Goal: Task Accomplishment & Management: Manage account settings

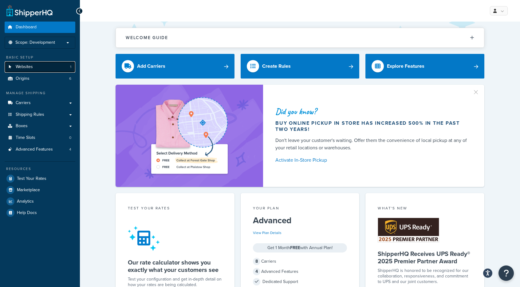
click at [50, 66] on link "Websites 1" at bounding box center [40, 66] width 71 height 11
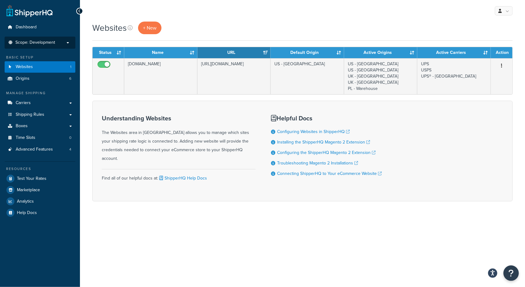
click at [51, 40] on span "Scope: Development" at bounding box center [35, 42] width 40 height 5
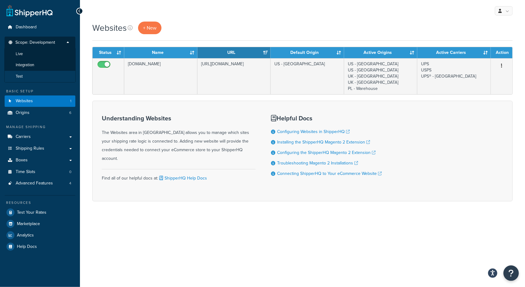
click at [33, 74] on li "Test" at bounding box center [39, 76] width 71 height 11
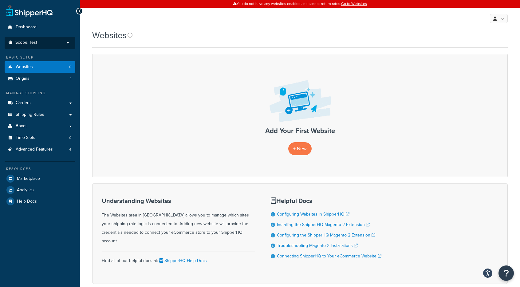
click at [40, 41] on p "Scope: Test" at bounding box center [39, 42] width 65 height 5
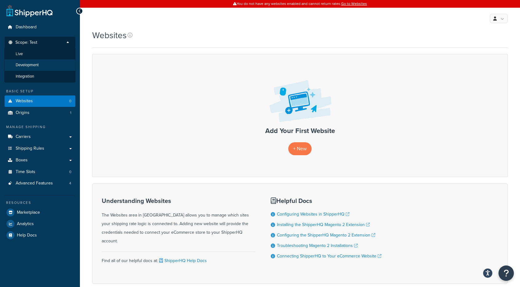
click at [34, 65] on span "Development" at bounding box center [27, 64] width 23 height 5
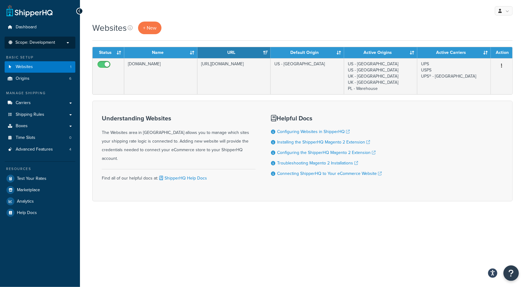
click at [53, 42] on span "Scope: Development" at bounding box center [35, 42] width 40 height 5
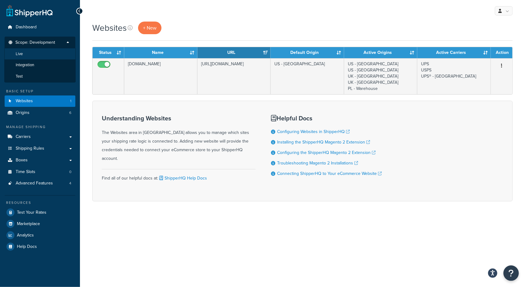
click at [40, 56] on li "Live" at bounding box center [39, 53] width 71 height 11
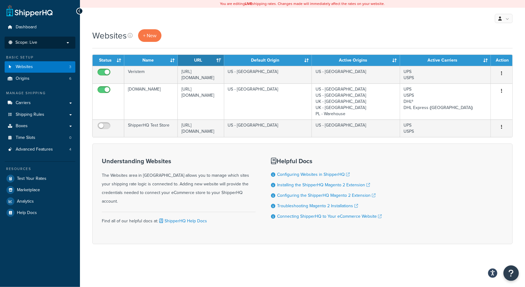
click at [35, 43] on span "Scope: Live" at bounding box center [26, 42] width 22 height 5
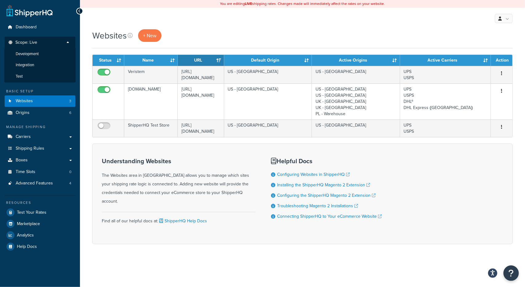
click at [32, 60] on li "Integration" at bounding box center [39, 64] width 71 height 11
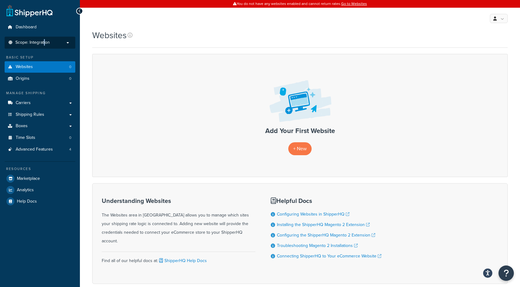
click at [45, 45] on span "Scope: Integration" at bounding box center [32, 42] width 34 height 5
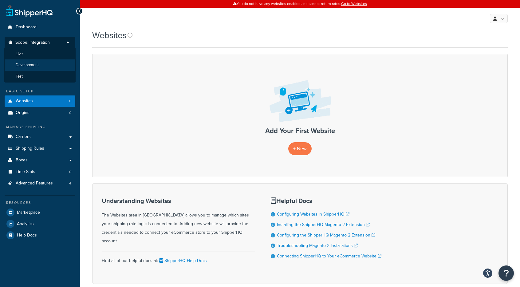
click at [35, 69] on li "Development" at bounding box center [39, 64] width 71 height 11
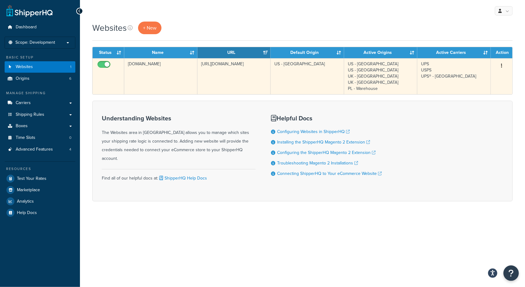
click at [506, 63] on button "button" at bounding box center [501, 66] width 9 height 10
click at [483, 76] on link "Edit" at bounding box center [476, 77] width 49 height 13
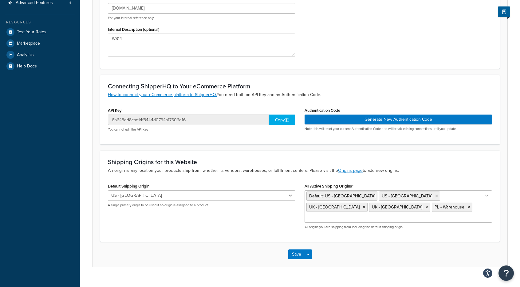
scroll to position [54, 0]
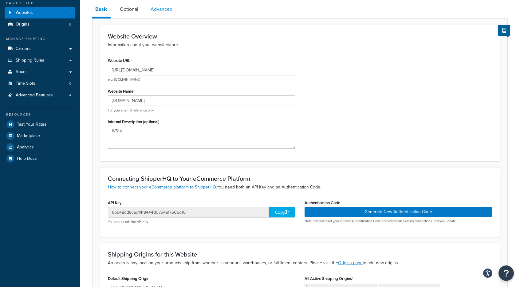
click at [155, 15] on link "Advanced" at bounding box center [162, 9] width 28 height 15
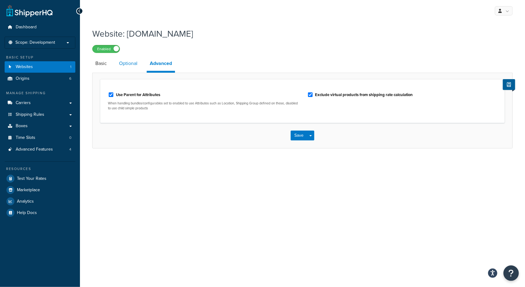
click at [133, 62] on link "Optional" at bounding box center [128, 63] width 25 height 15
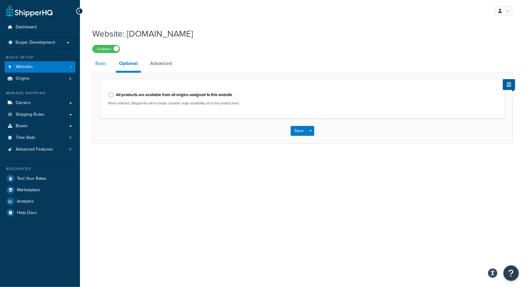
click at [101, 66] on link "Basic" at bounding box center [101, 63] width 18 height 15
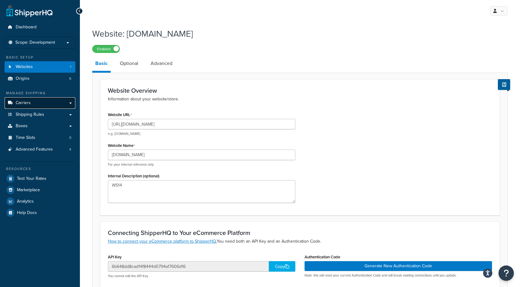
click at [38, 101] on link "Carriers" at bounding box center [40, 102] width 71 height 11
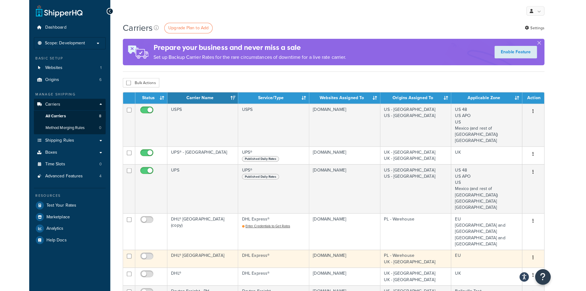
scroll to position [31, 0]
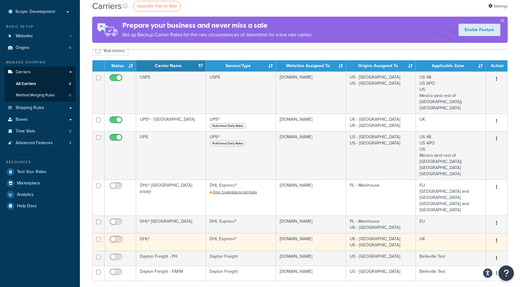
click at [115, 237] on input "checkbox" at bounding box center [116, 241] width 17 height 8
checkbox input "true"
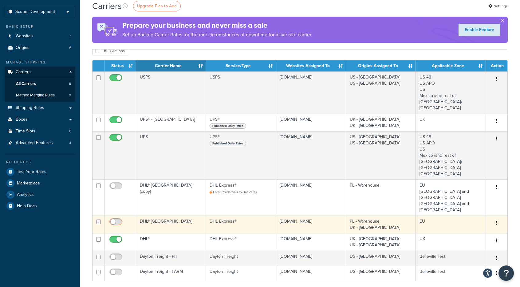
click at [115, 219] on input "checkbox" at bounding box center [116, 223] width 17 height 8
checkbox input "true"
